Goal: Information Seeking & Learning: Compare options

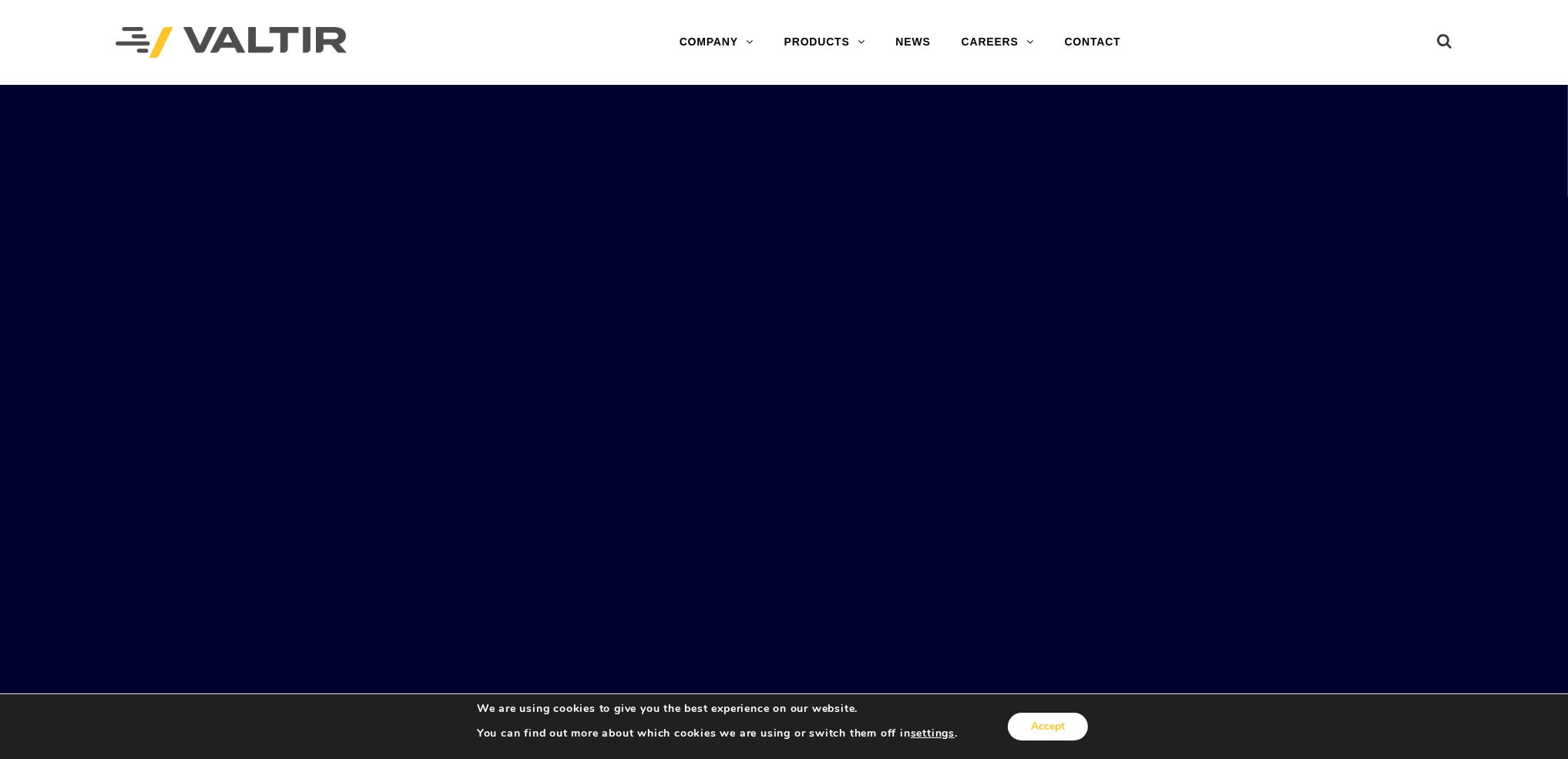
click at [1043, 713] on button "Accept" at bounding box center [1048, 726] width 80 height 27
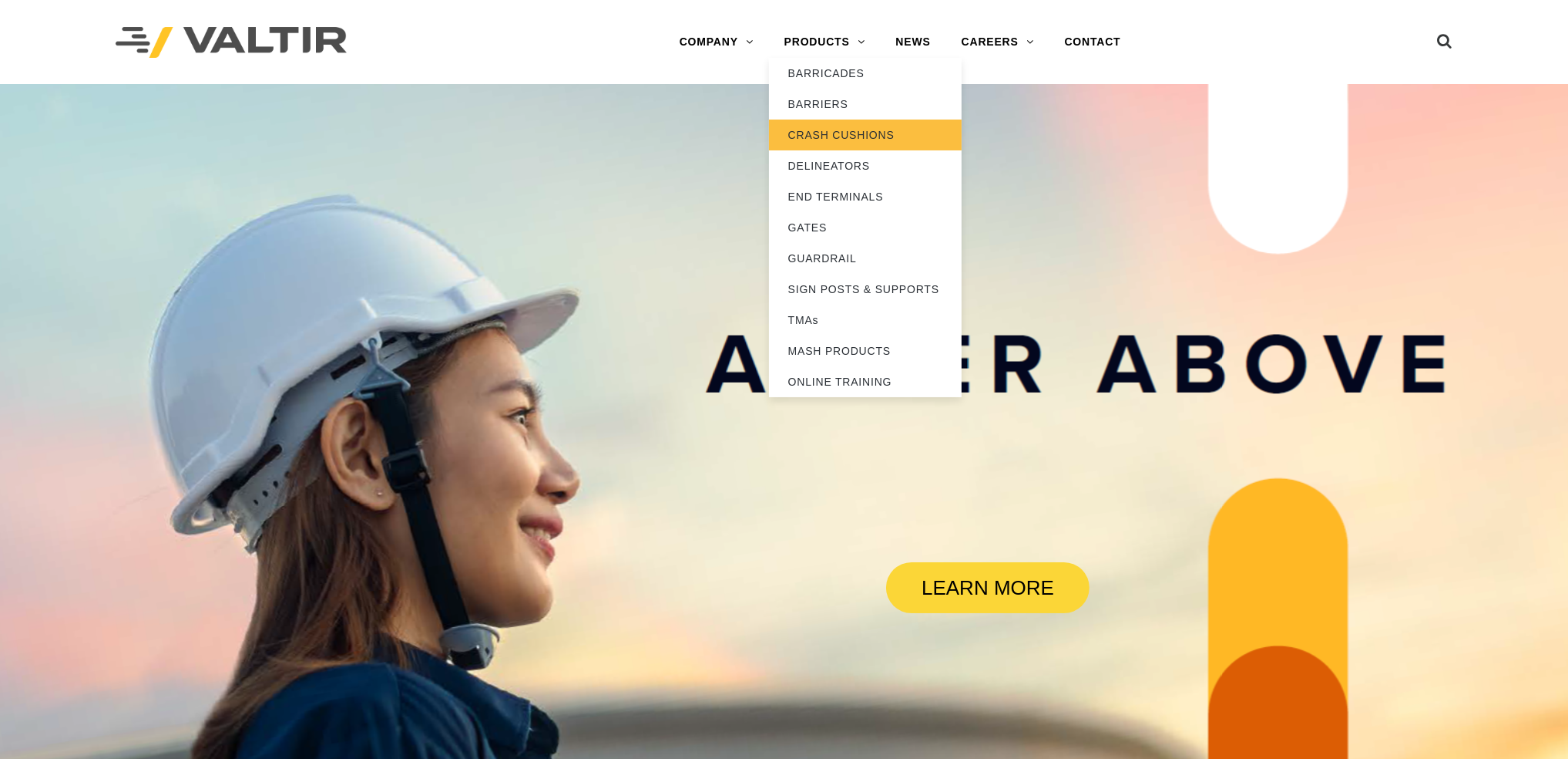
click at [869, 135] on link "CRASH CUSHIONS" at bounding box center [865, 134] width 193 height 30
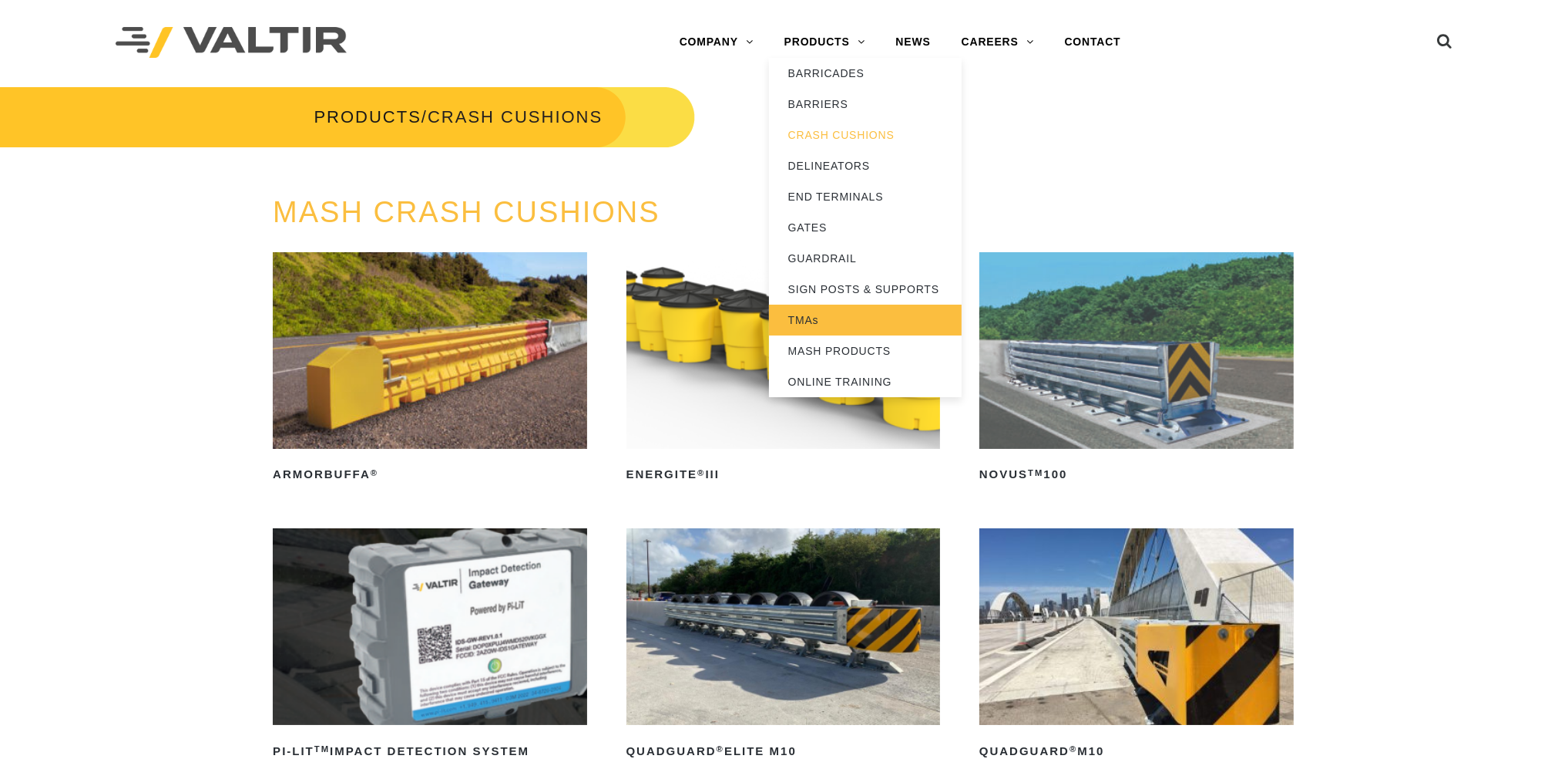
click at [861, 312] on link "TMAs" at bounding box center [865, 320] width 193 height 30
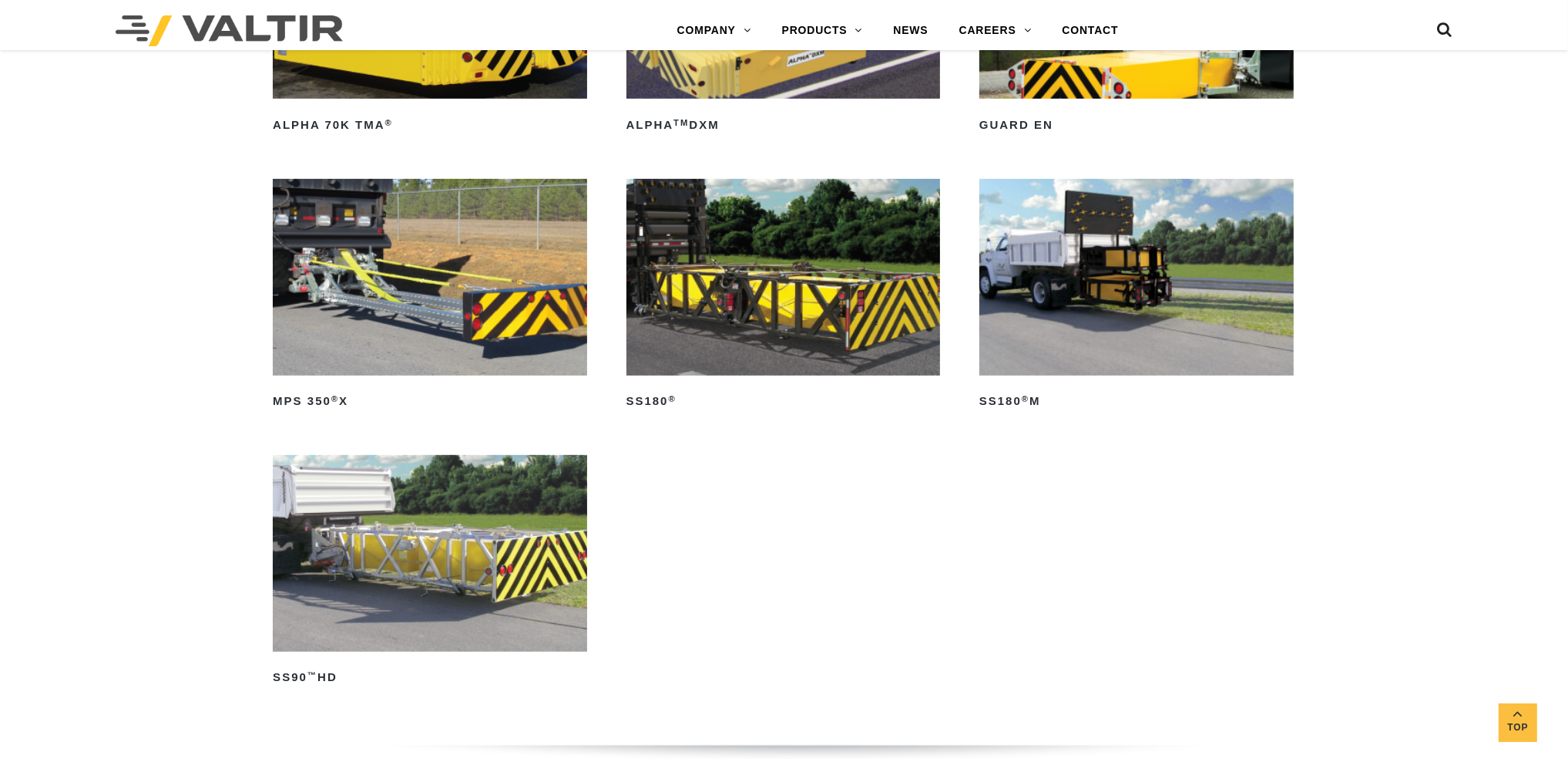
scroll to position [771, 0]
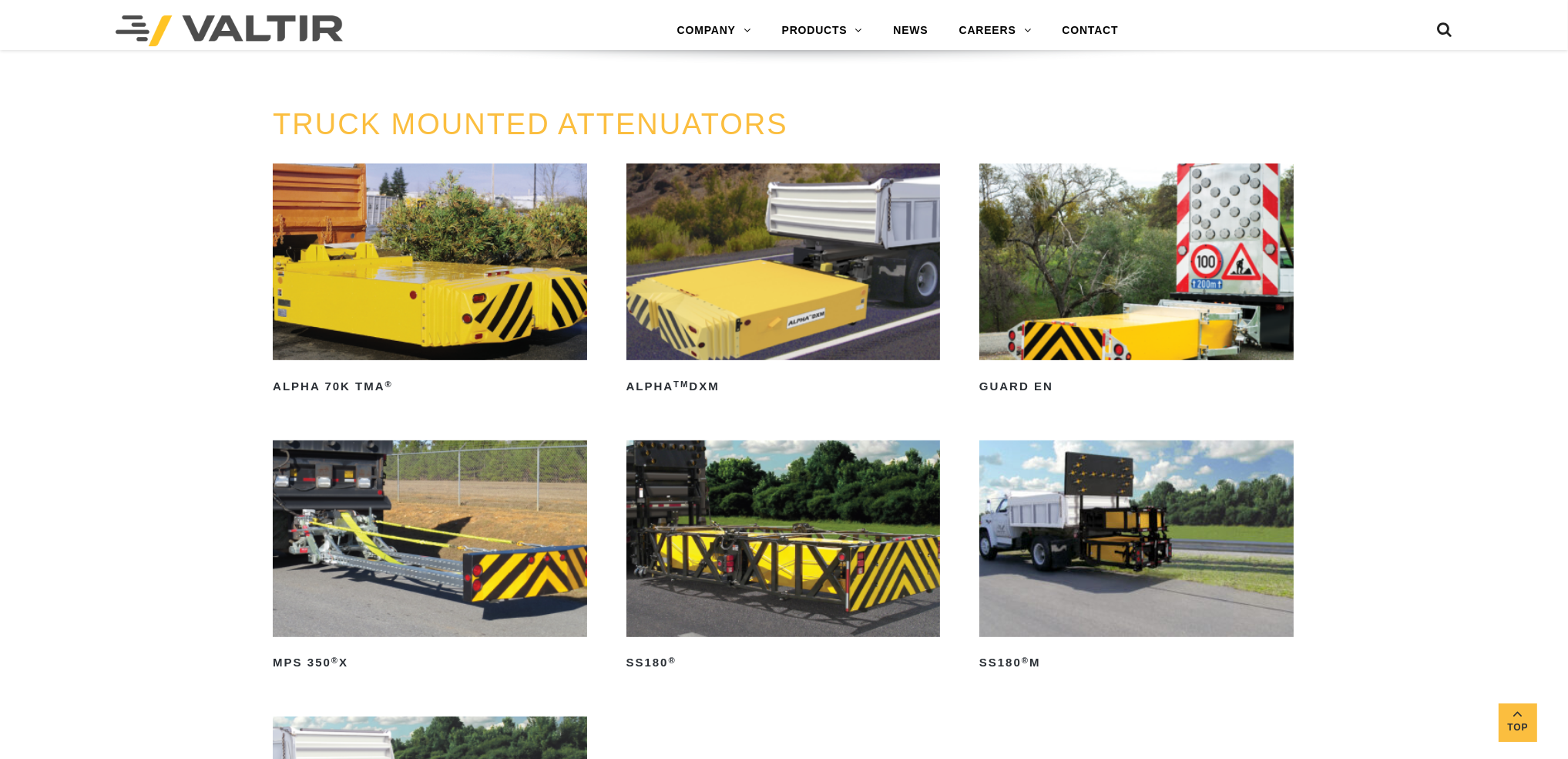
click at [444, 229] on img at bounding box center [429, 262] width 315 height 196
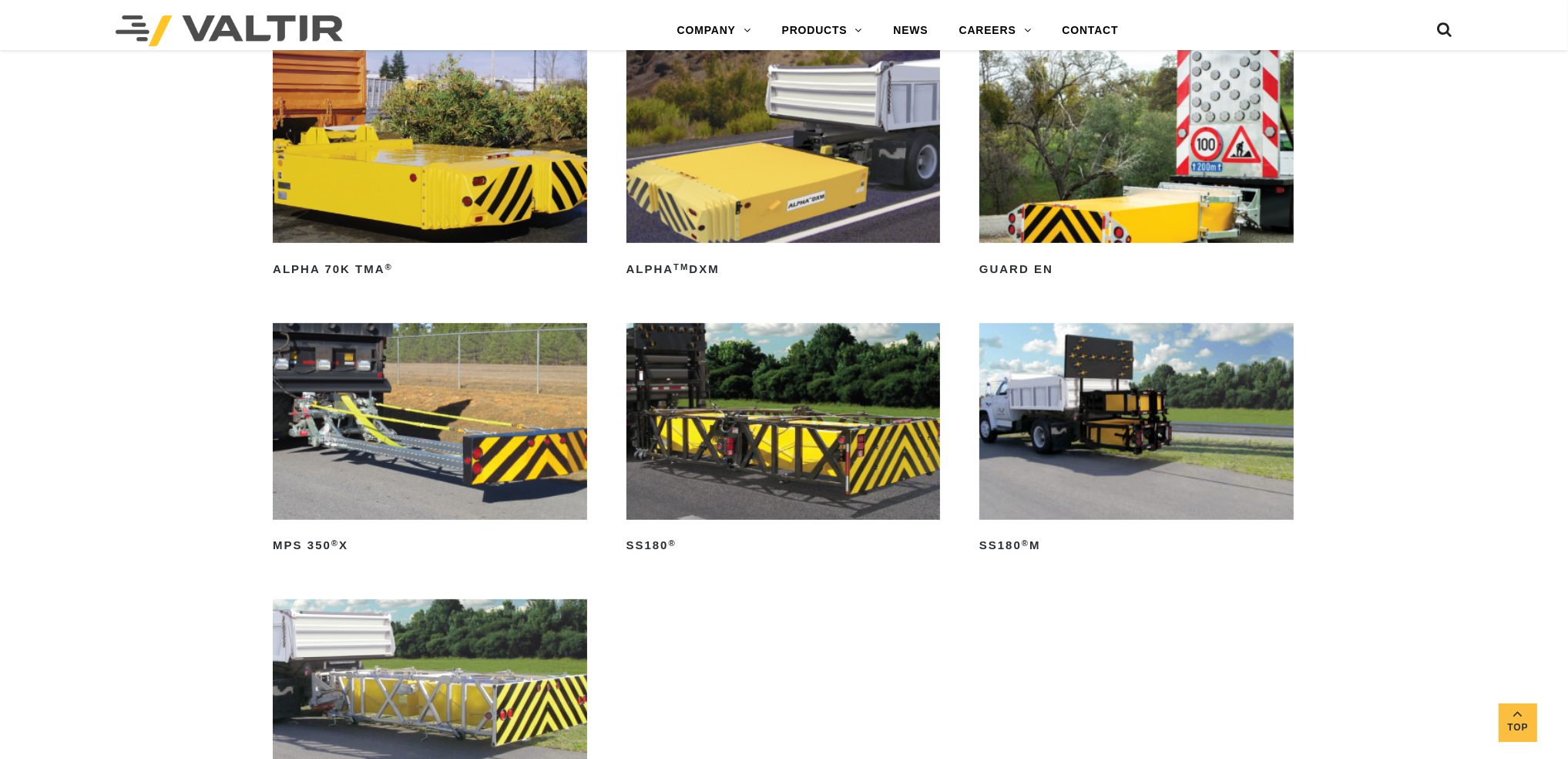
scroll to position [925, 0]
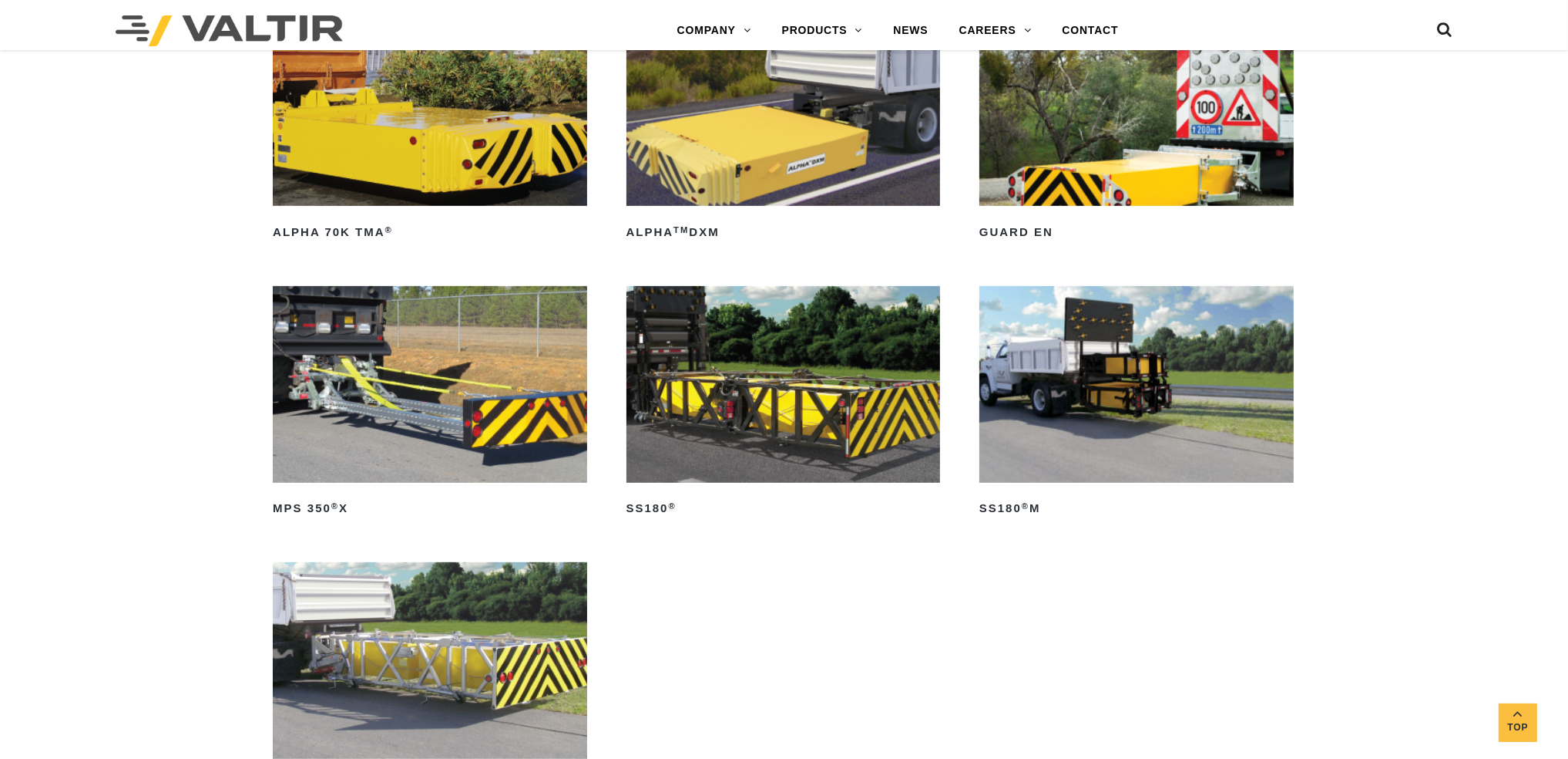
click at [1166, 146] on img at bounding box center [1136, 107] width 315 height 196
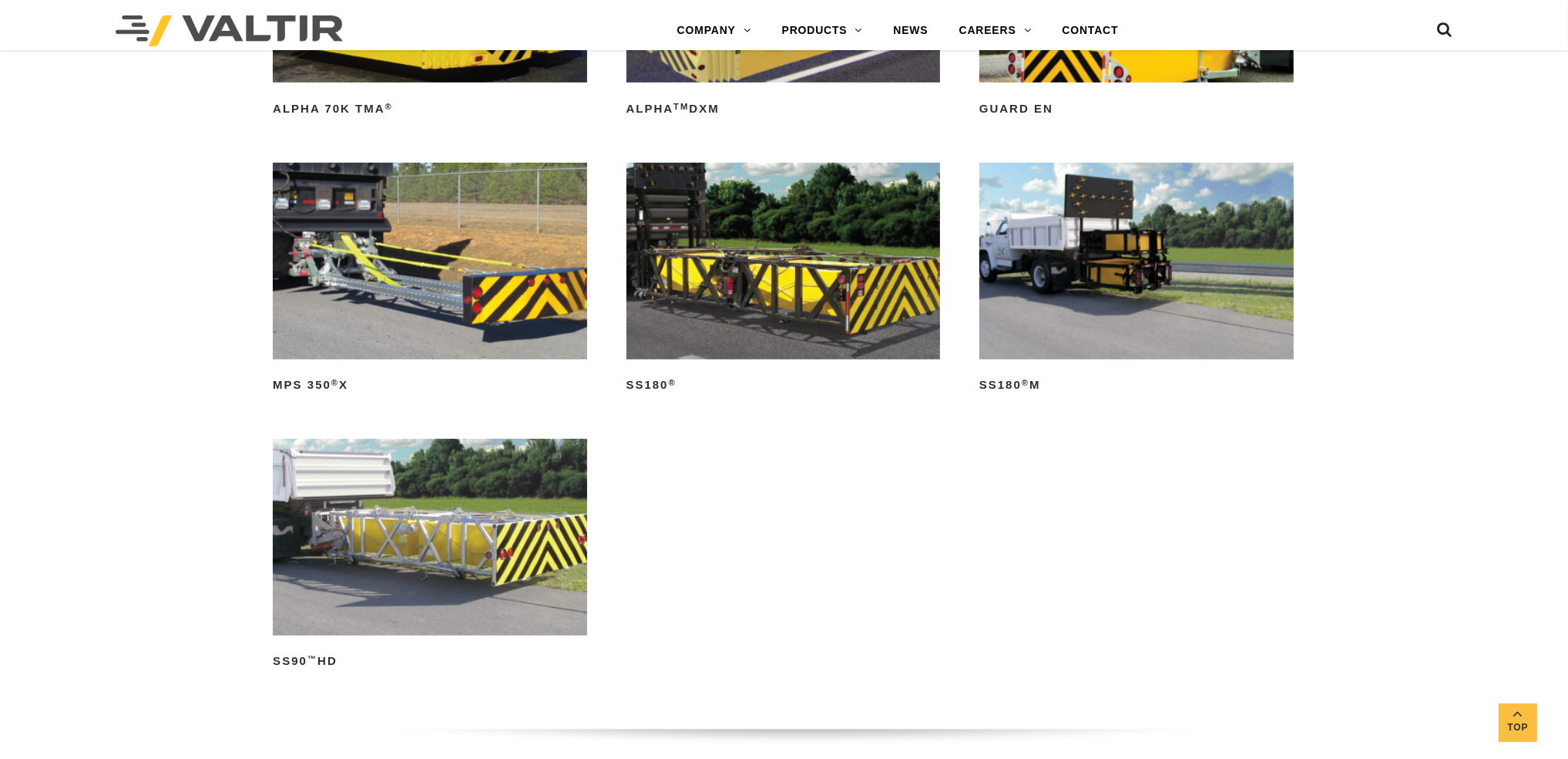
scroll to position [1080, 0]
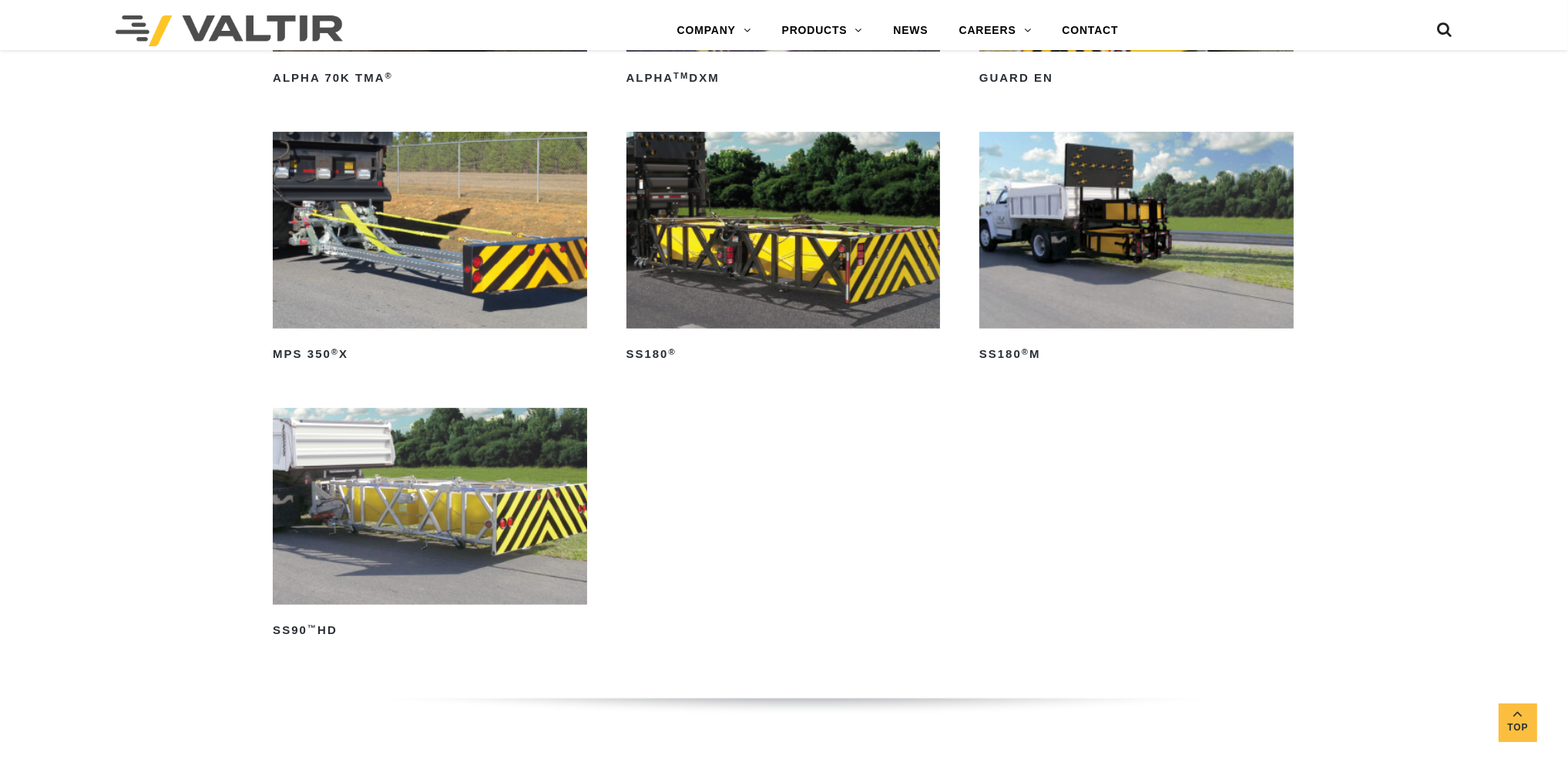
click at [368, 499] on img at bounding box center [429, 506] width 315 height 196
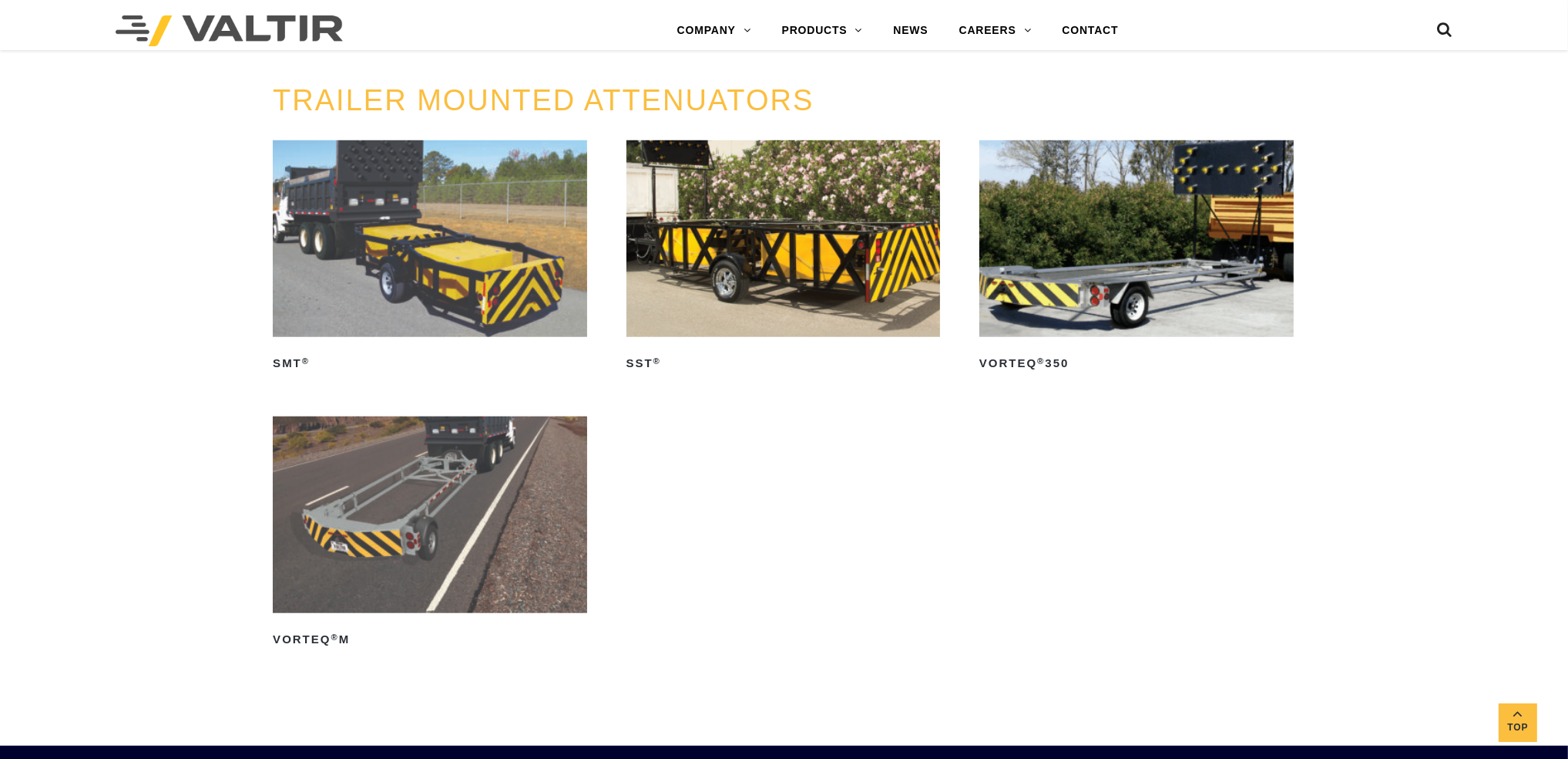
scroll to position [1740, 0]
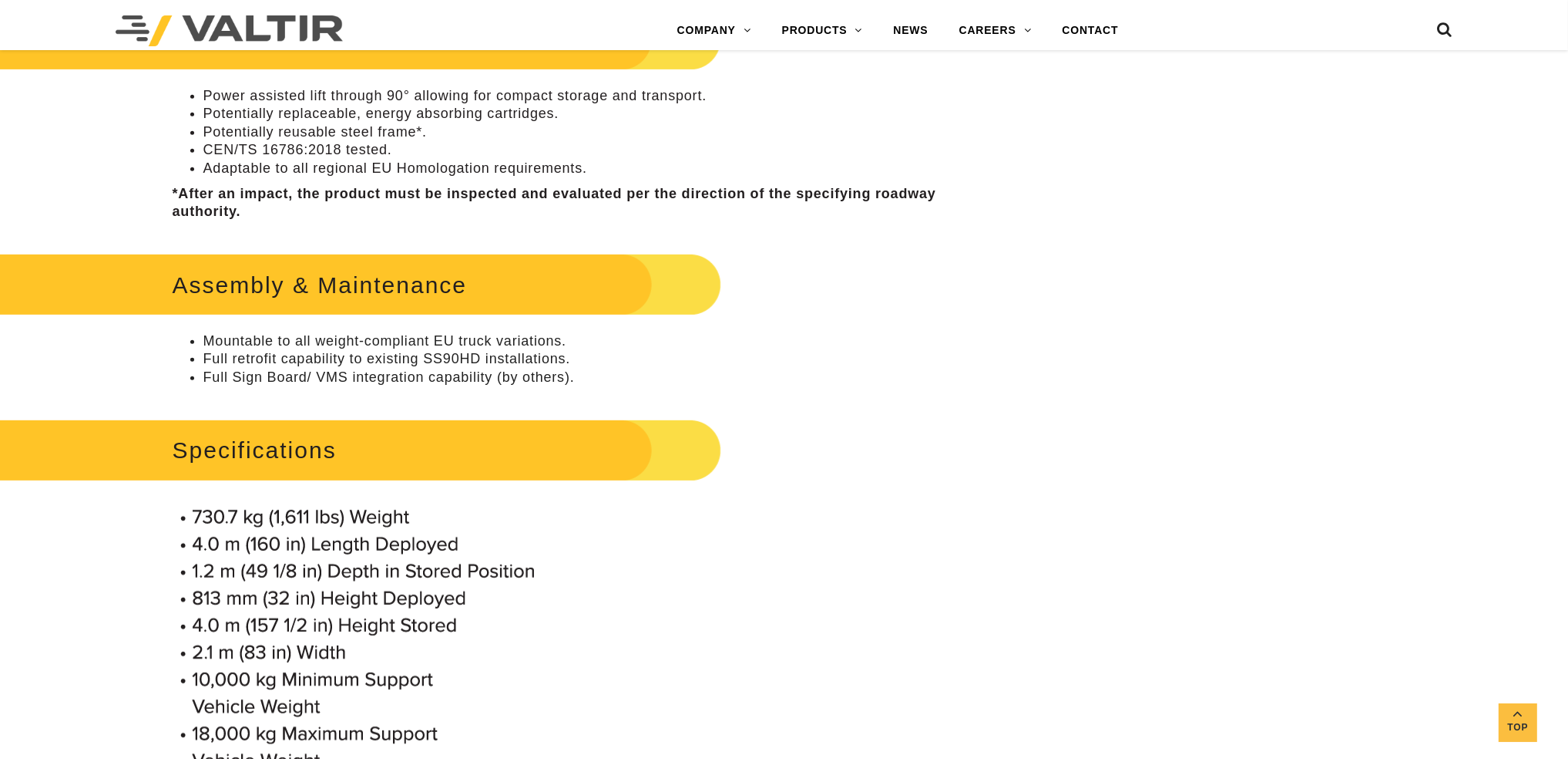
scroll to position [925, 0]
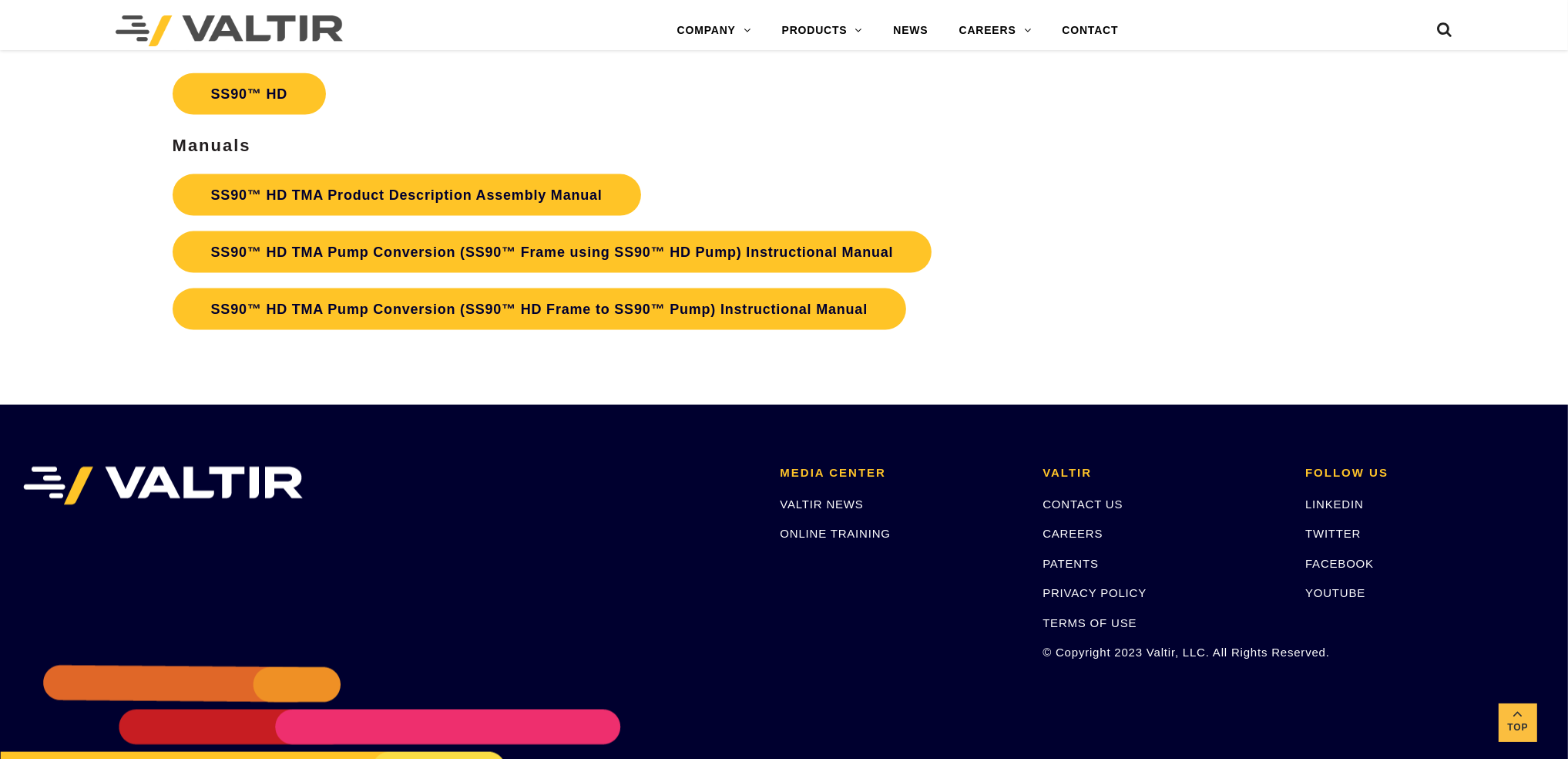
scroll to position [2975, 0]
